Goal: Task Accomplishment & Management: Use online tool/utility

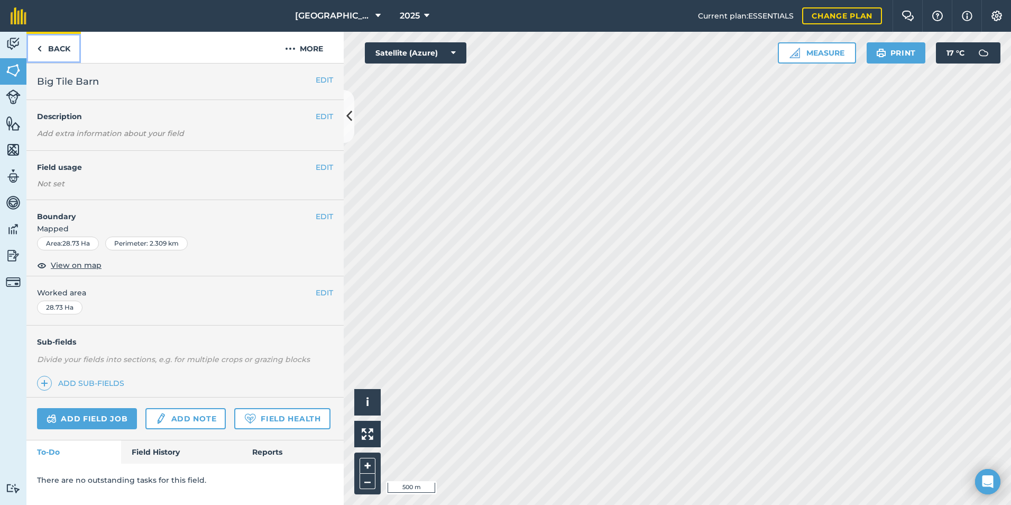
click at [56, 48] on link "Back" at bounding box center [53, 47] width 54 height 31
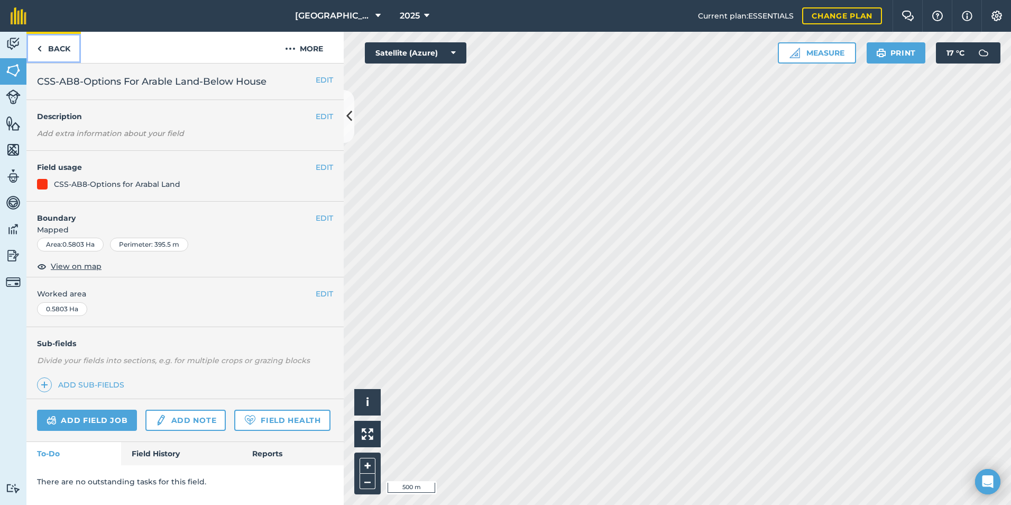
click at [56, 48] on link "Back" at bounding box center [53, 47] width 54 height 31
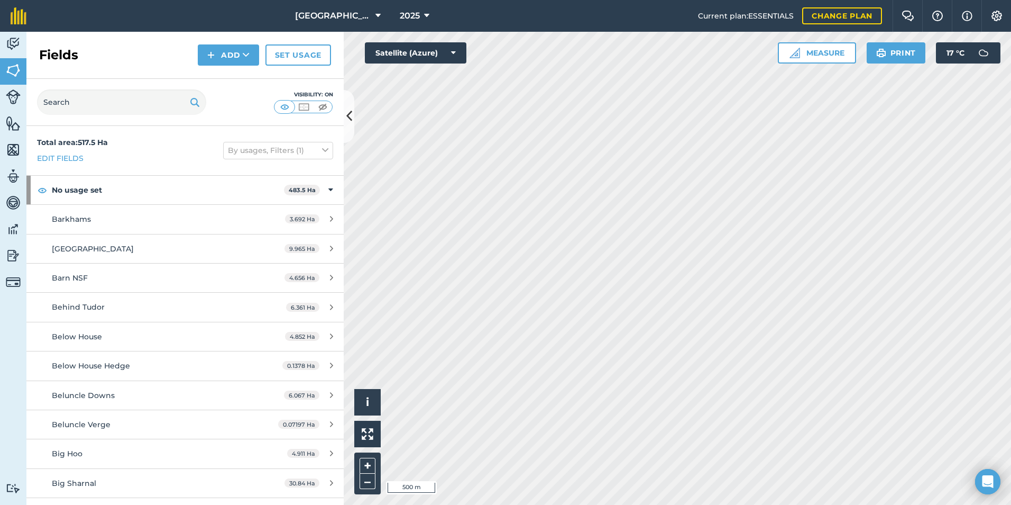
click at [54, 54] on h2 "Fields" at bounding box center [58, 55] width 39 height 17
click at [892, 52] on button "Print" at bounding box center [896, 52] width 59 height 21
click at [887, 56] on button "Print" at bounding box center [896, 52] width 59 height 21
